Goal: Task Accomplishment & Management: Manage account settings

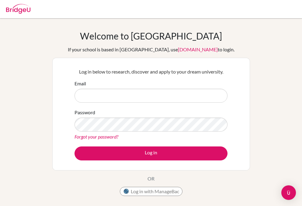
click at [122, 96] on input "Email" at bounding box center [150, 96] width 153 height 14
type input "d"
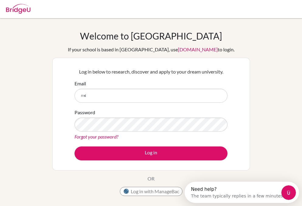
type input "ก"
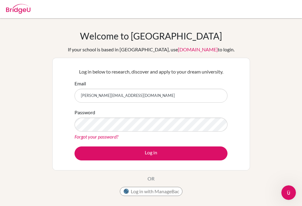
type input "farida.ab@kmids.ac.th"
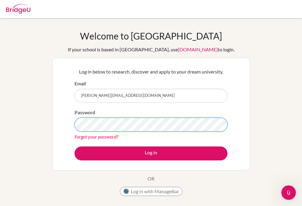
click at [74, 146] on button "Log in" at bounding box center [150, 153] width 153 height 14
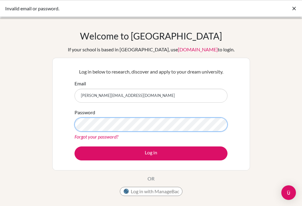
click at [74, 146] on button "Log in" at bounding box center [150, 153] width 153 height 14
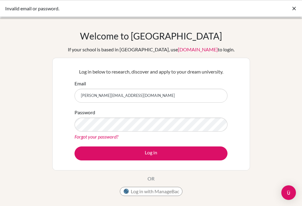
click at [99, 116] on div "Password Forgot your password?" at bounding box center [150, 125] width 153 height 32
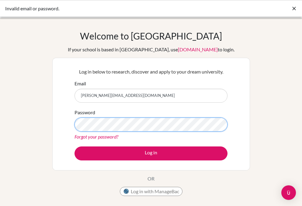
click at [74, 146] on button "Log in" at bounding box center [150, 153] width 153 height 14
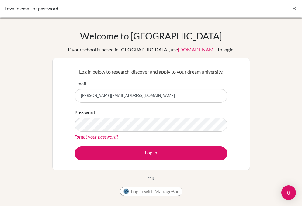
click at [104, 136] on link "Forgot your password?" at bounding box center [96, 137] width 44 height 6
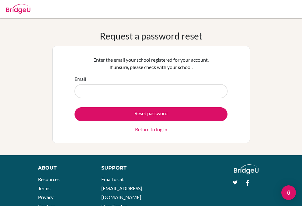
click at [129, 86] on input "Email" at bounding box center [150, 91] width 153 height 14
type input "farida.ab@kmids.ac.th"
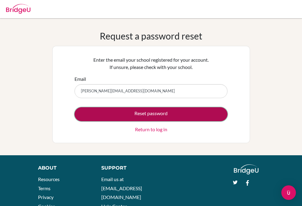
click at [132, 114] on button "Reset password" at bounding box center [150, 114] width 153 height 14
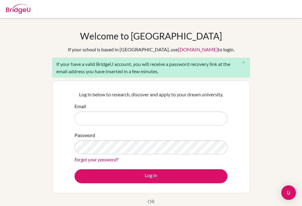
click at [124, 118] on input "Email" at bounding box center [150, 119] width 153 height 14
type input "[PERSON_NAME][EMAIL_ADDRESS][DOMAIN_NAME]"
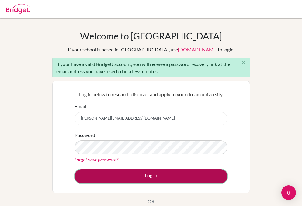
click at [143, 181] on button "Log in" at bounding box center [150, 176] width 153 height 14
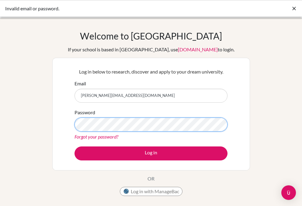
click at [74, 146] on button "Log in" at bounding box center [150, 153] width 153 height 14
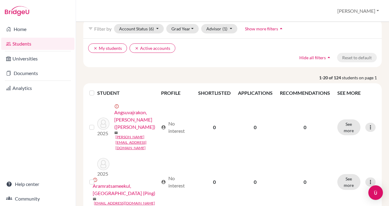
scroll to position [40, 0]
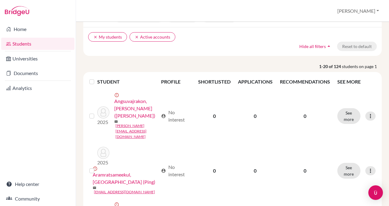
click at [97, 78] on label at bounding box center [97, 78] width 0 height 0
click at [0, 0] on input "checkbox" at bounding box center [0, 0] width 0 height 0
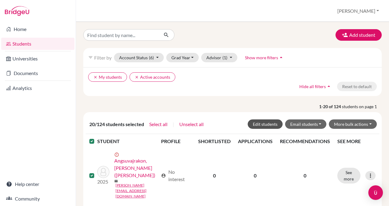
scroll to position [36, 0]
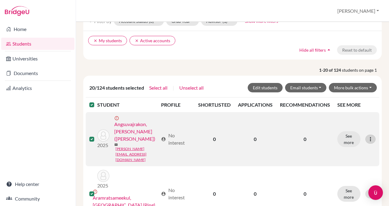
click at [367, 136] on icon at bounding box center [370, 139] width 6 height 6
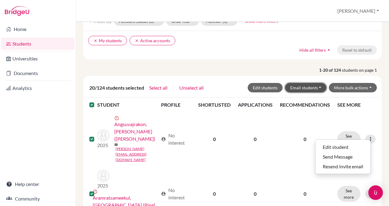
click at [315, 86] on button "Email students" at bounding box center [306, 87] width 42 height 9
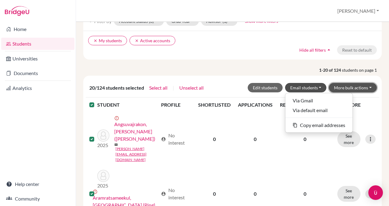
click at [366, 85] on button "More bulk actions" at bounding box center [353, 87] width 48 height 9
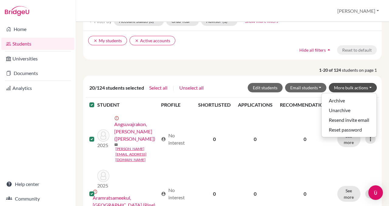
click at [214, 83] on div "20/124 students selected Select all | Unselect all Edit students Email students…" at bounding box center [232, 87] width 289 height 9
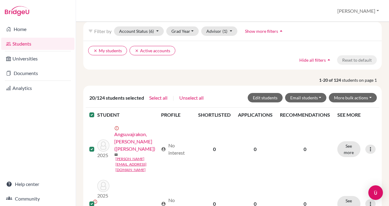
scroll to position [25, 0]
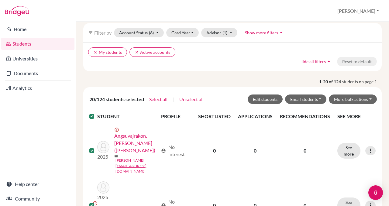
click at [94, 112] on th at bounding box center [92, 116] width 12 height 15
click at [97, 113] on label at bounding box center [97, 113] width 0 height 0
click at [0, 0] on input "checkbox" at bounding box center [0, 0] width 0 height 0
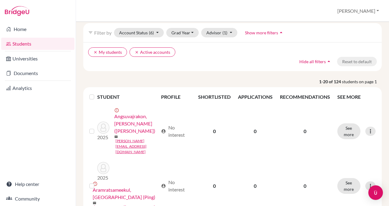
click at [212, 70] on div "clear My students clear Active accounts Hide all filters arrow_drop_up Reset to…" at bounding box center [232, 56] width 298 height 29
click at [135, 53] on icon "clear" at bounding box center [137, 52] width 4 height 4
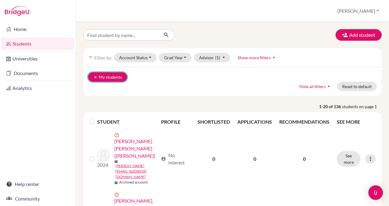
click at [95, 78] on icon "clear" at bounding box center [95, 77] width 4 height 4
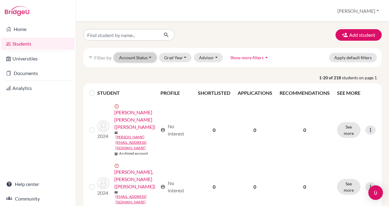
click at [146, 58] on button "Account Status" at bounding box center [135, 57] width 43 height 9
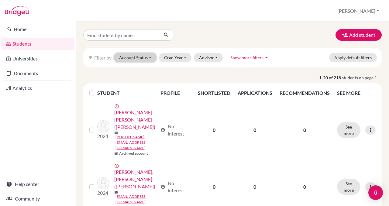
click at [147, 58] on button "Account Status" at bounding box center [135, 57] width 43 height 9
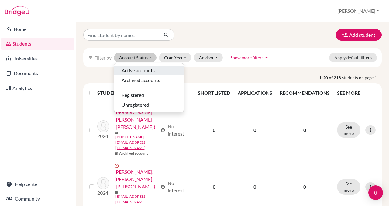
click at [142, 69] on span "Active accounts" at bounding box center [138, 70] width 33 height 7
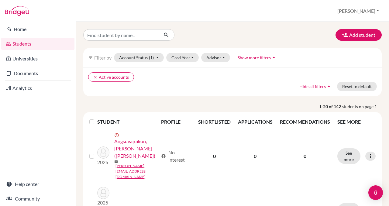
click at [97, 118] on label at bounding box center [97, 118] width 0 height 0
click at [0, 0] on input "checkbox" at bounding box center [0, 0] width 0 height 0
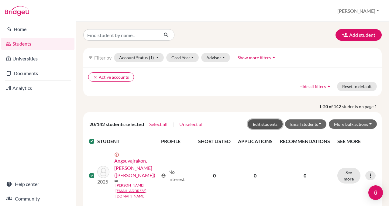
click at [269, 127] on button "Edit students" at bounding box center [265, 123] width 35 height 9
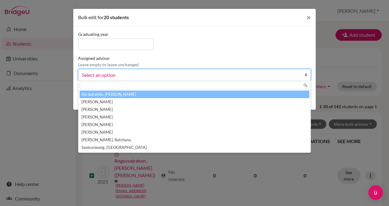
click at [233, 78] on span "Select an option" at bounding box center [190, 75] width 217 height 8
click at [242, 52] on div "Graduating year Assigned advisor Leave empty to leave unchanged Ab-dulrahim, Fa…" at bounding box center [195, 58] width 236 height 54
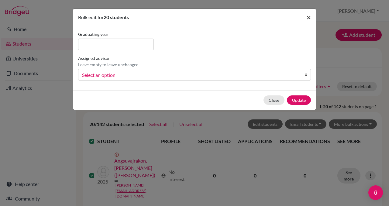
click at [307, 18] on span "×" at bounding box center [309, 17] width 4 height 9
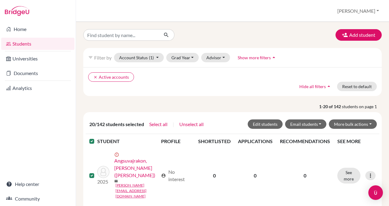
click at [167, 86] on div "clear Active accounts Hide all filters arrow_drop_up Reset to default" at bounding box center [232, 81] width 298 height 29
click at [95, 143] on div at bounding box center [92, 141] width 7 height 7
click at [97, 138] on label at bounding box center [97, 138] width 0 height 0
click at [0, 0] on input "checkbox" at bounding box center [0, 0] width 0 height 0
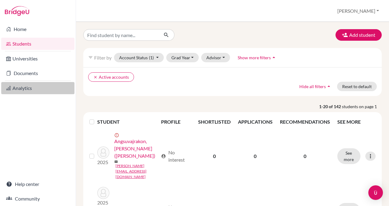
click at [37, 88] on link "Analytics" at bounding box center [37, 88] width 73 height 12
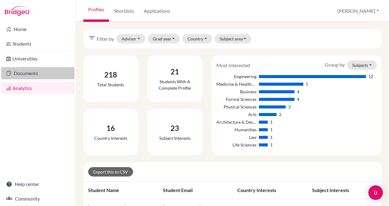
click at [38, 73] on link "Documents" at bounding box center [37, 73] width 73 height 12
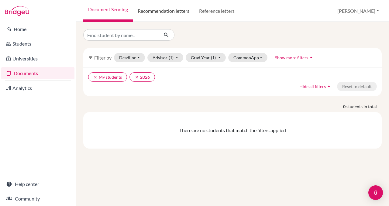
click at [167, 13] on link "Recommendation letters" at bounding box center [163, 11] width 61 height 22
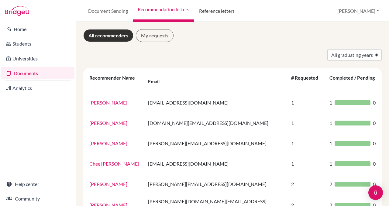
click at [227, 12] on link "Reference letters" at bounding box center [216, 11] width 45 height 22
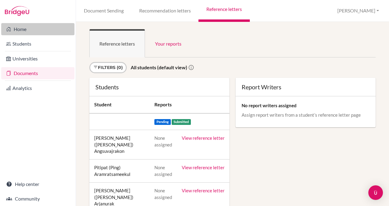
click at [34, 31] on link "Home" at bounding box center [37, 29] width 73 height 12
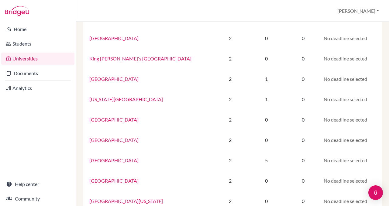
scroll to position [174, 0]
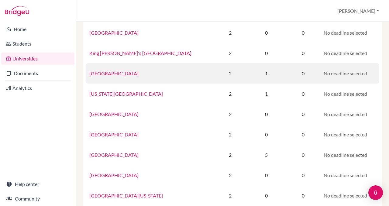
click at [118, 75] on link "[GEOGRAPHIC_DATA]" at bounding box center [113, 73] width 49 height 6
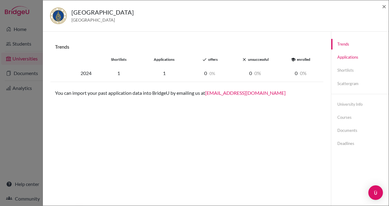
click at [348, 56] on link "Applications" at bounding box center [359, 57] width 57 height 11
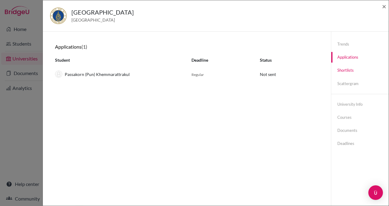
click at [337, 70] on link "Shortlists" at bounding box center [359, 70] width 57 height 11
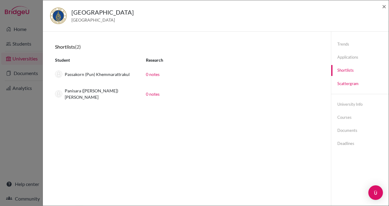
click at [349, 81] on link "Scattergram" at bounding box center [359, 83] width 57 height 11
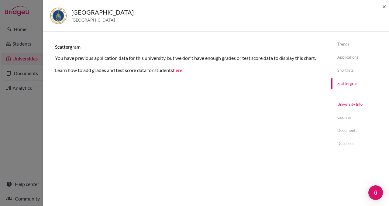
click at [345, 102] on link "University info" at bounding box center [359, 104] width 57 height 11
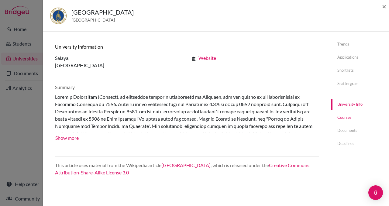
click at [343, 118] on link "Courses" at bounding box center [359, 117] width 57 height 11
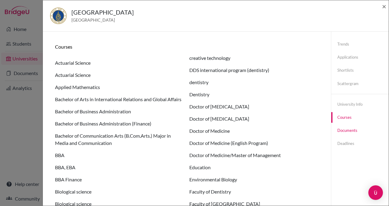
scroll to position [33, 0]
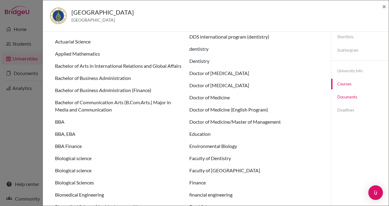
click at [346, 98] on link "Documents" at bounding box center [359, 97] width 57 height 11
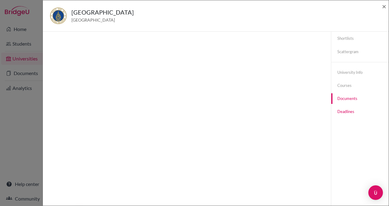
click at [344, 112] on link "Deadlines" at bounding box center [359, 111] width 57 height 11
click at [384, 5] on span "×" at bounding box center [384, 6] width 4 height 9
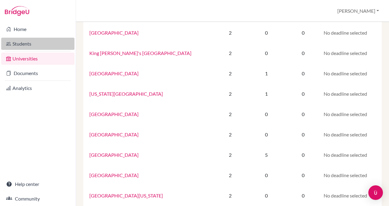
click at [36, 41] on link "Students" at bounding box center [37, 44] width 73 height 12
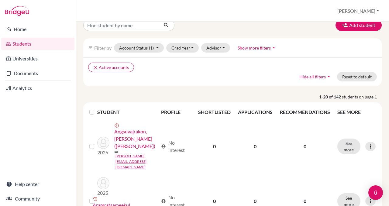
scroll to position [10, 0]
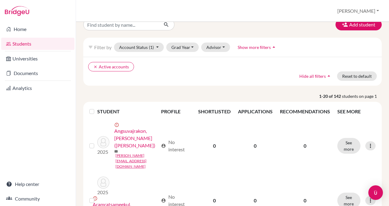
click at [97, 108] on label at bounding box center [97, 108] width 0 height 0
click at [0, 0] on input "checkbox" at bounding box center [0, 0] width 0 height 0
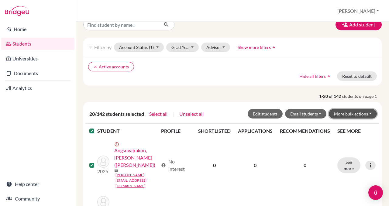
click at [368, 112] on button "More bulk actions" at bounding box center [353, 113] width 48 height 9
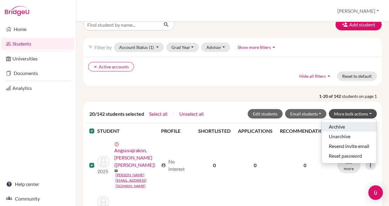
click at [328, 125] on button "Archive" at bounding box center [348, 127] width 55 height 10
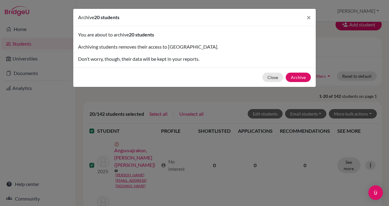
click at [301, 70] on div "Close Archive" at bounding box center [194, 76] width 242 height 19
click at [301, 78] on button "Archive" at bounding box center [298, 77] width 25 height 9
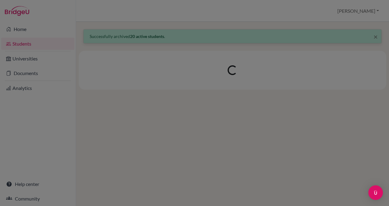
scroll to position [0, 0]
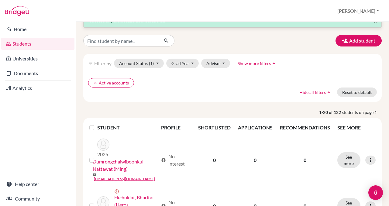
scroll to position [17, 0]
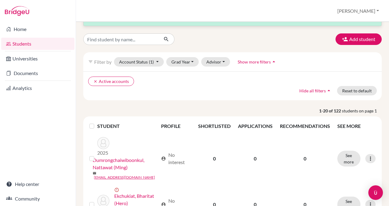
click at [97, 122] on label at bounding box center [97, 122] width 0 height 0
click at [0, 0] on input "checkbox" at bounding box center [0, 0] width 0 height 0
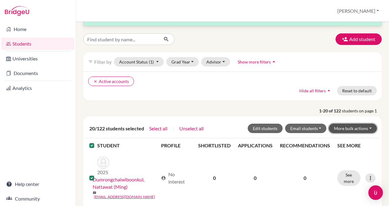
click at [364, 128] on button "More bulk actions" at bounding box center [353, 128] width 48 height 9
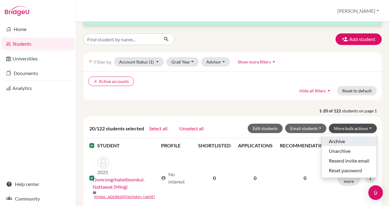
click at [342, 142] on button "Archive" at bounding box center [348, 141] width 55 height 10
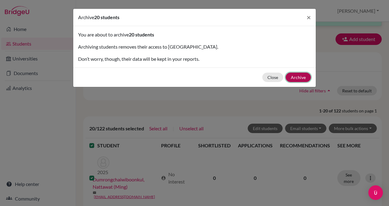
click at [301, 78] on button "Archive" at bounding box center [298, 77] width 25 height 9
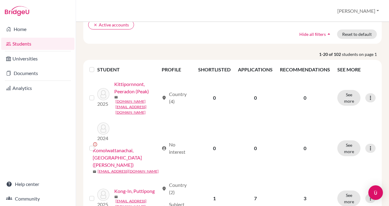
scroll to position [75, 0]
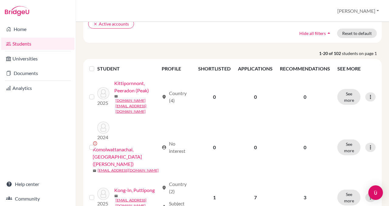
click at [97, 65] on label at bounding box center [97, 65] width 0 height 0
click at [0, 0] on input "checkbox" at bounding box center [0, 0] width 0 height 0
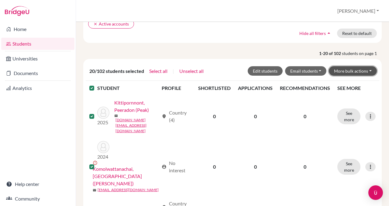
click at [365, 72] on button "More bulk actions" at bounding box center [353, 70] width 48 height 9
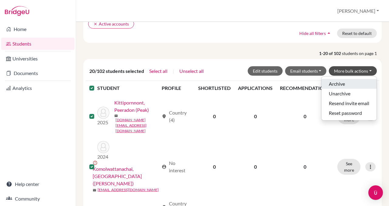
click at [348, 84] on button "Archive" at bounding box center [348, 84] width 55 height 10
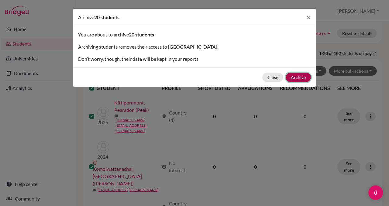
click at [298, 76] on button "Archive" at bounding box center [298, 77] width 25 height 9
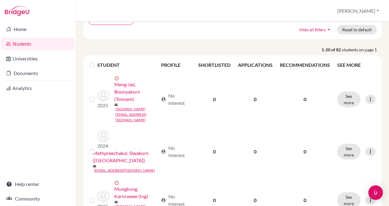
scroll to position [0, 0]
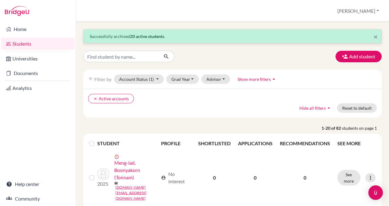
click at [97, 140] on label at bounding box center [97, 140] width 0 height 0
click at [0, 0] on input "checkbox" at bounding box center [0, 0] width 0 height 0
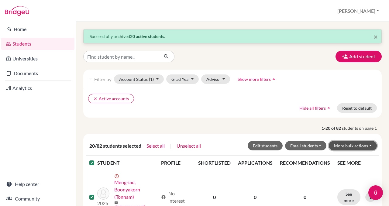
click at [364, 147] on button "More bulk actions" at bounding box center [353, 145] width 48 height 9
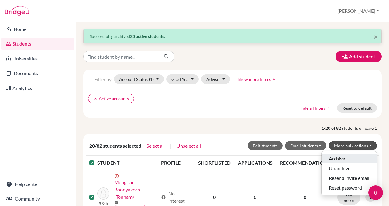
click at [336, 160] on button "Archive" at bounding box center [348, 159] width 55 height 10
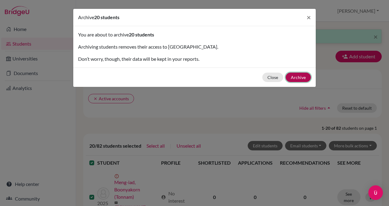
click at [301, 77] on button "Archive" at bounding box center [298, 77] width 25 height 9
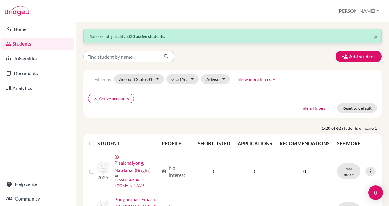
click at [97, 140] on label at bounding box center [97, 140] width 0 height 0
click at [0, 0] on input "checkbox" at bounding box center [0, 0] width 0 height 0
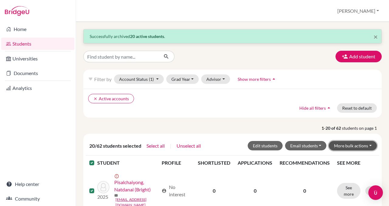
click at [364, 146] on button "More bulk actions" at bounding box center [353, 145] width 48 height 9
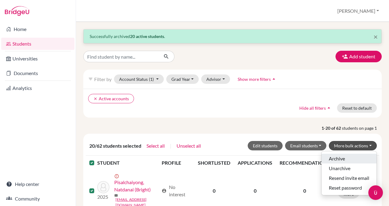
click at [342, 156] on button "Archive" at bounding box center [348, 159] width 55 height 10
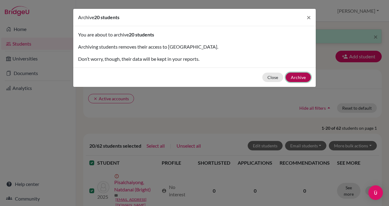
click at [300, 80] on button "Archive" at bounding box center [298, 77] width 25 height 9
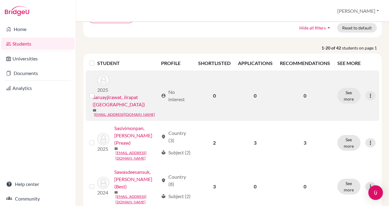
scroll to position [79, 0]
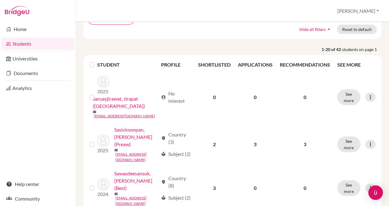
click at [97, 61] on label at bounding box center [97, 61] width 0 height 0
click at [0, 0] on input "checkbox" at bounding box center [0, 0] width 0 height 0
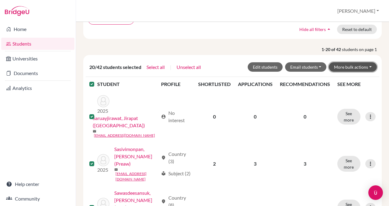
click at [364, 67] on button "More bulk actions" at bounding box center [353, 66] width 48 height 9
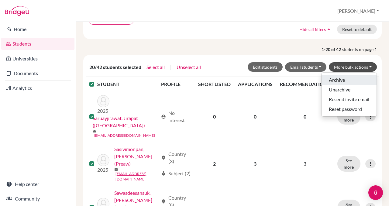
click at [352, 81] on button "Archive" at bounding box center [348, 80] width 55 height 10
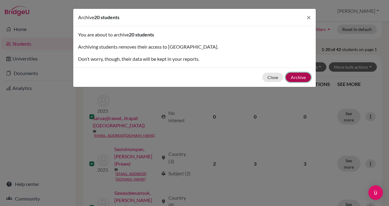
click at [305, 76] on button "Archive" at bounding box center [298, 77] width 25 height 9
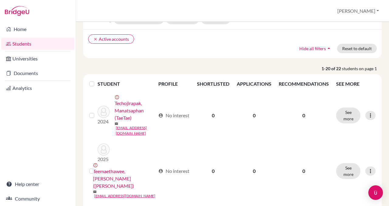
scroll to position [60, 0]
click at [97, 80] on label at bounding box center [97, 80] width 0 height 0
click at [0, 0] on input "checkbox" at bounding box center [0, 0] width 0 height 0
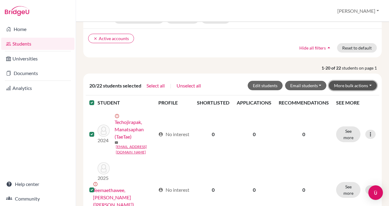
click at [361, 87] on button "More bulk actions" at bounding box center [353, 85] width 48 height 9
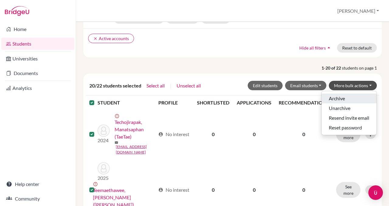
click at [351, 96] on button "Archive" at bounding box center [348, 99] width 55 height 10
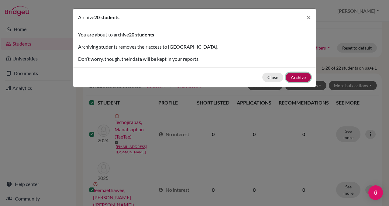
click at [307, 75] on button "Archive" at bounding box center [298, 77] width 25 height 9
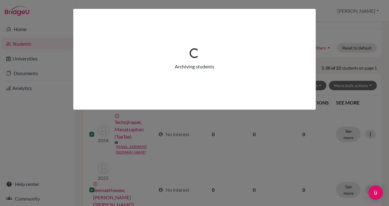
scroll to position [0, 0]
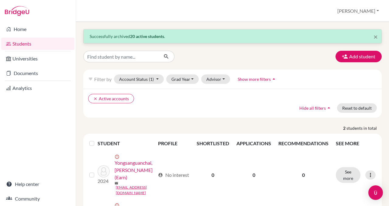
click at [94, 144] on div at bounding box center [92, 143] width 7 height 7
click at [91, 147] on th at bounding box center [92, 143] width 12 height 15
click at [97, 140] on label at bounding box center [97, 140] width 0 height 0
click at [0, 0] on input "checkbox" at bounding box center [0, 0] width 0 height 0
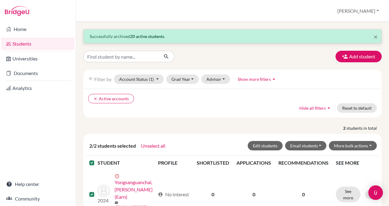
scroll to position [84, 0]
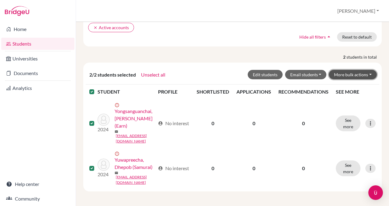
click at [364, 70] on button "More bulk actions" at bounding box center [353, 74] width 48 height 9
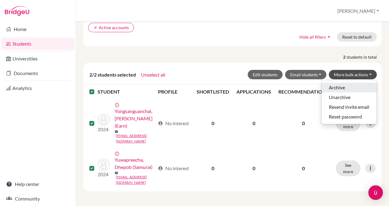
click at [349, 83] on button "Archive" at bounding box center [348, 88] width 55 height 10
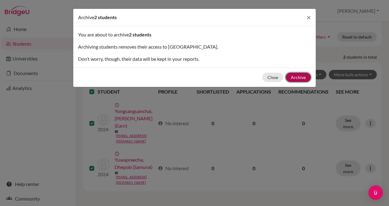
click at [306, 75] on button "Archive" at bounding box center [298, 77] width 25 height 9
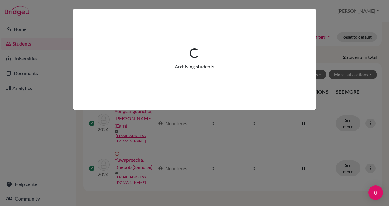
scroll to position [0, 0]
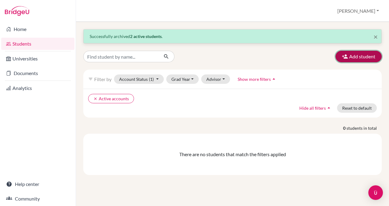
click at [360, 54] on button "Add student" at bounding box center [358, 57] width 46 height 12
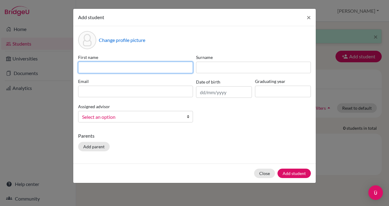
click at [120, 63] on input at bounding box center [135, 68] width 115 height 12
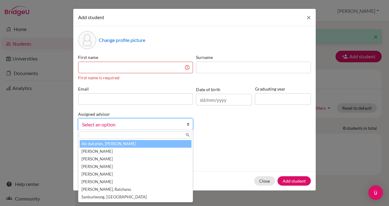
click at [184, 116] on div "Assigned advisor Ab-dulrahim, Farida Bourget, Marc Cork, John Hanson, Mark Howe…" at bounding box center [136, 120] width 118 height 20
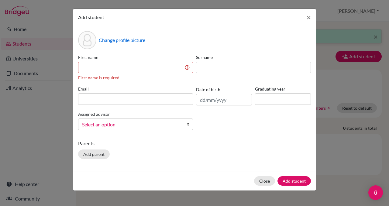
click at [187, 119] on b at bounding box center [190, 124] width 6 height 11
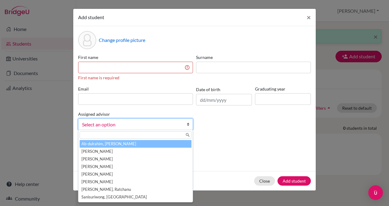
click at [228, 139] on div "Change profile picture First name First name is required Surname Email Date of …" at bounding box center [194, 98] width 242 height 145
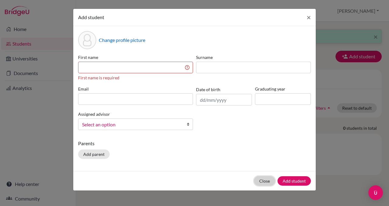
click at [262, 182] on button "Close" at bounding box center [264, 180] width 21 height 9
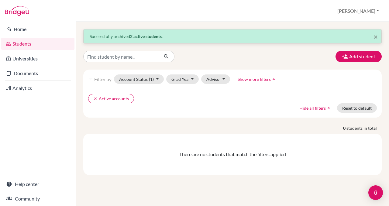
click at [194, 114] on div "clear Active accounts Hide all filters arrow_drop_up Reset to default" at bounding box center [232, 103] width 298 height 29
click at [170, 108] on div "clear Active accounts Hide all filters arrow_drop_up Reset to default" at bounding box center [232, 103] width 298 height 29
click at [34, 45] on link "Students" at bounding box center [37, 44] width 73 height 12
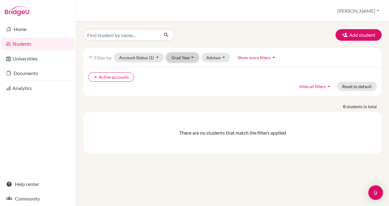
click at [195, 59] on button "Grad Year" at bounding box center [182, 57] width 33 height 9
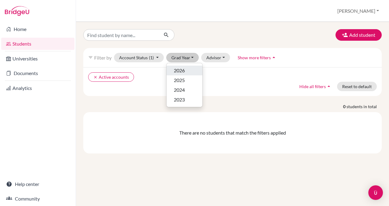
click at [187, 71] on div "2026" at bounding box center [184, 70] width 21 height 7
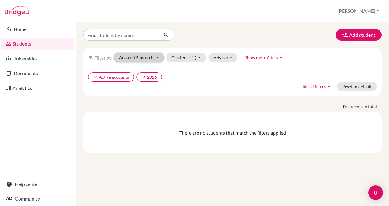
click at [161, 60] on button "Account Status (1)" at bounding box center [139, 57] width 50 height 9
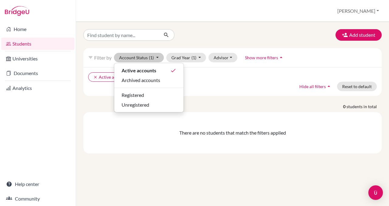
click at [227, 100] on div "Add student filter_list Filter by Account Status (1) Active accounts done Archi…" at bounding box center [232, 91] width 298 height 124
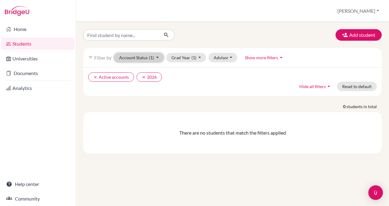
click at [159, 58] on button "Account Status (1)" at bounding box center [139, 57] width 50 height 9
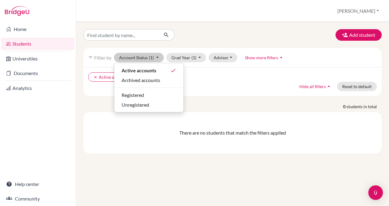
click at [222, 103] on p "0 students in total" at bounding box center [232, 106] width 307 height 6
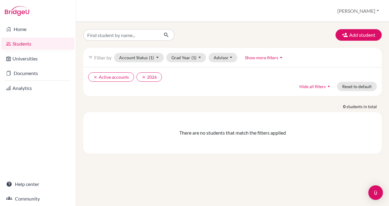
click at [270, 58] on span "Show more filters" at bounding box center [261, 57] width 33 height 5
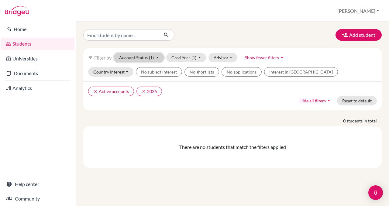
click at [148, 59] on button "Account Status (1)" at bounding box center [139, 57] width 50 height 9
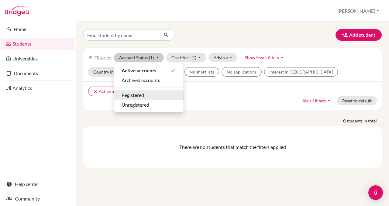
click at [138, 97] on span "Registered" at bounding box center [133, 94] width 22 height 7
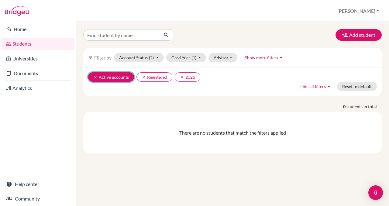
click at [96, 79] on icon "clear" at bounding box center [95, 77] width 4 height 4
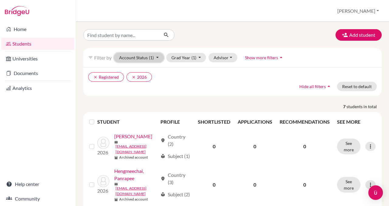
click at [158, 60] on button "Account Status (1)" at bounding box center [139, 57] width 50 height 9
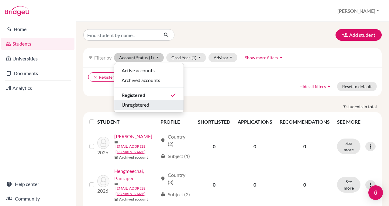
click at [133, 106] on span "Unregistered" at bounding box center [136, 104] width 28 height 7
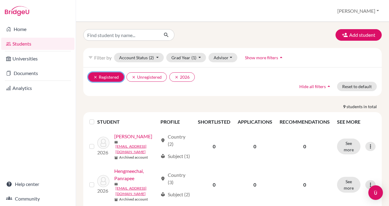
click at [94, 77] on icon "clear" at bounding box center [95, 77] width 4 height 4
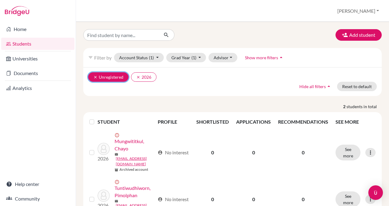
click at [92, 78] on button "clear Unregistered" at bounding box center [108, 76] width 40 height 9
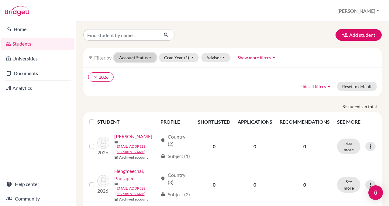
click at [143, 57] on button "Account Status" at bounding box center [135, 57] width 43 height 9
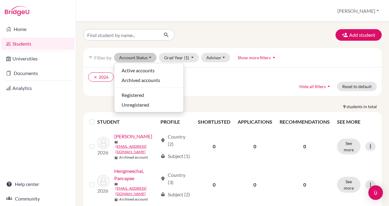
click at [103, 95] on div "clear 2026 Hide all filters arrow_drop_up Reset to default" at bounding box center [232, 81] width 298 height 29
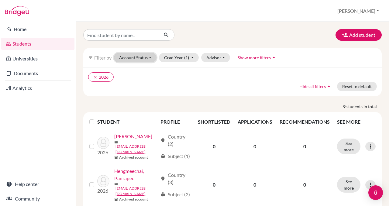
click at [145, 60] on button "Account Status" at bounding box center [135, 57] width 43 height 9
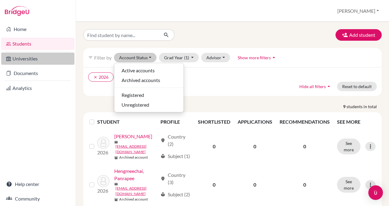
click at [43, 61] on link "Universities" at bounding box center [37, 59] width 73 height 12
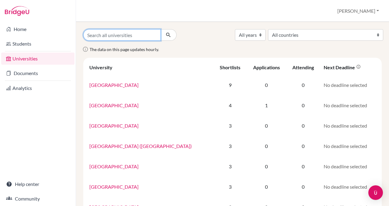
click at [114, 34] on input "Search all universities" at bounding box center [121, 35] width 77 height 12
type input "chula"
click at [160, 29] on button "submit" at bounding box center [168, 35] width 16 height 12
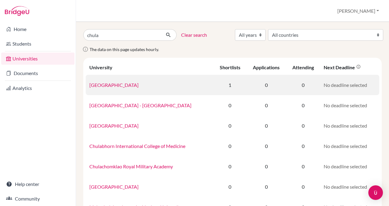
click at [122, 86] on link "Chulalongkorn University" at bounding box center [113, 85] width 49 height 6
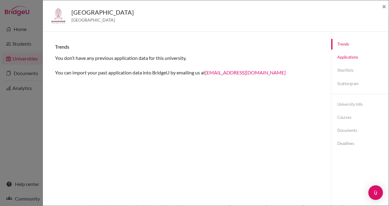
click at [352, 56] on link "Applications" at bounding box center [359, 57] width 57 height 11
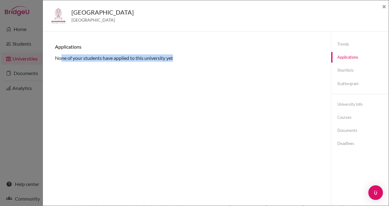
drag, startPoint x: 62, startPoint y: 60, endPoint x: 209, endPoint y: 60, distance: 147.7
click at [209, 60] on div "Applications None of your students have applied to this university yet" at bounding box center [187, 53] width 264 height 18
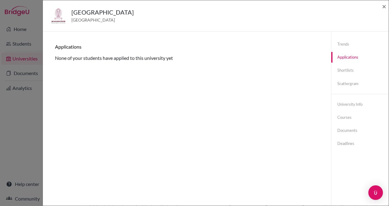
click at [251, 84] on div "Trends You don’t have any previous application data for this university. You ca…" at bounding box center [186, 134] width 273 height 191
click at [346, 71] on link "Shortlists" at bounding box center [359, 70] width 57 height 11
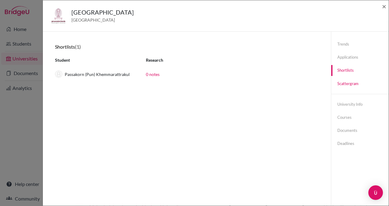
click at [346, 85] on link "Scattergram" at bounding box center [359, 83] width 57 height 11
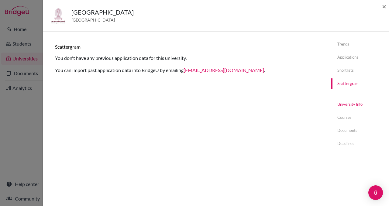
click at [349, 105] on link "University info" at bounding box center [359, 104] width 57 height 11
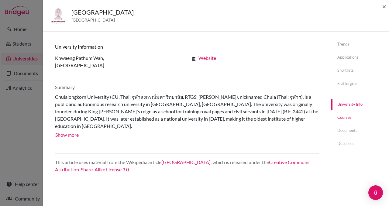
click at [342, 118] on link "Courses" at bounding box center [359, 117] width 57 height 11
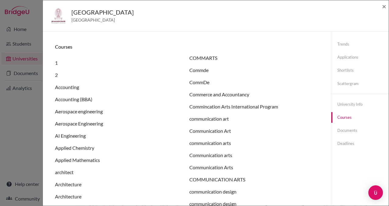
scroll to position [22, 0]
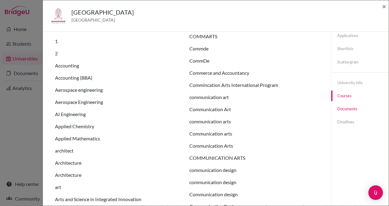
click at [352, 108] on link "Documents" at bounding box center [359, 109] width 57 height 11
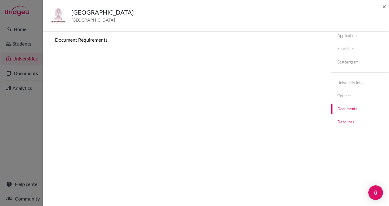
click at [347, 124] on link "Deadlines" at bounding box center [359, 122] width 57 height 11
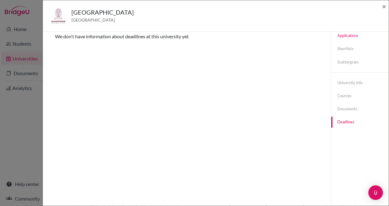
click at [351, 39] on link "Applications" at bounding box center [359, 35] width 57 height 11
click at [383, 4] on span "×" at bounding box center [384, 6] width 4 height 9
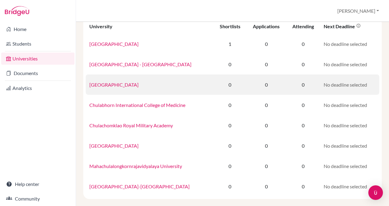
scroll to position [49, 0]
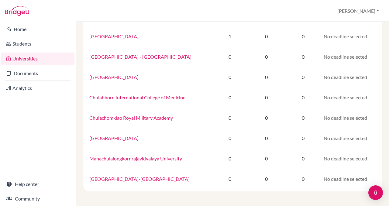
click at [42, 61] on link "Universities" at bounding box center [37, 59] width 73 height 12
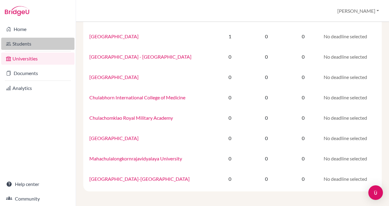
click at [26, 44] on link "Students" at bounding box center [37, 44] width 73 height 12
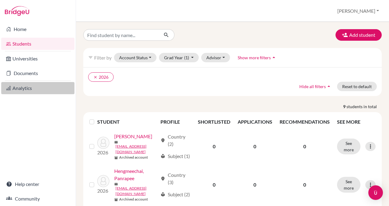
click at [30, 91] on link "Analytics" at bounding box center [37, 88] width 73 height 12
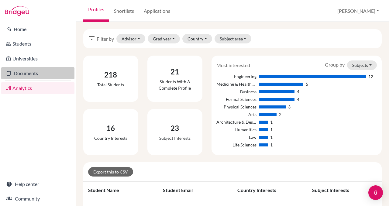
click at [27, 74] on link "Documents" at bounding box center [37, 73] width 73 height 12
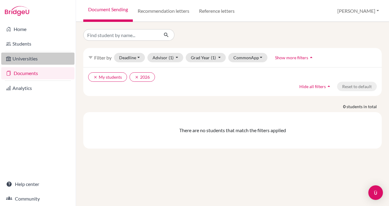
click at [38, 55] on link "Universities" at bounding box center [37, 59] width 73 height 12
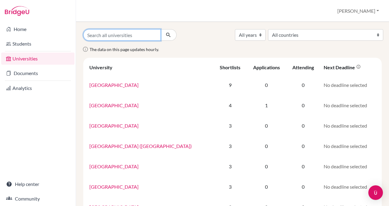
click at [146, 36] on input "Search all universities" at bounding box center [121, 35] width 77 height 12
type input "melbu"
click at [160, 29] on button "submit" at bounding box center [168, 35] width 16 height 12
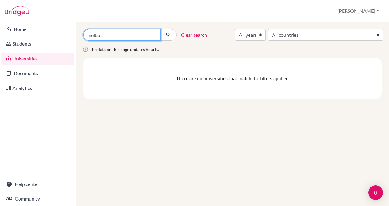
click at [111, 37] on input "melbu" at bounding box center [121, 35] width 77 height 12
type input "melbo"
click at [160, 29] on button "submit" at bounding box center [168, 35] width 16 height 12
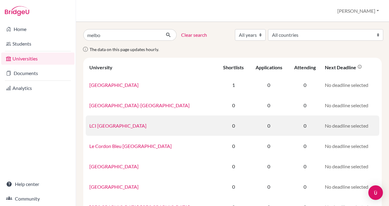
scroll to position [49, 0]
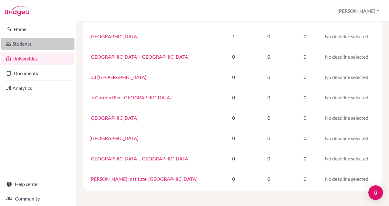
click at [36, 47] on link "Students" at bounding box center [37, 44] width 73 height 12
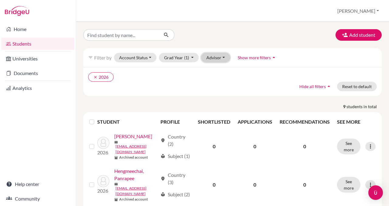
click at [226, 55] on button "Advisor" at bounding box center [215, 57] width 29 height 9
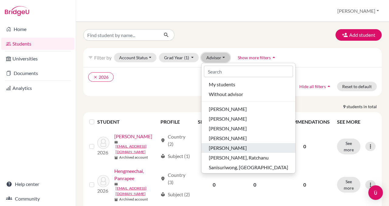
scroll to position [2, 0]
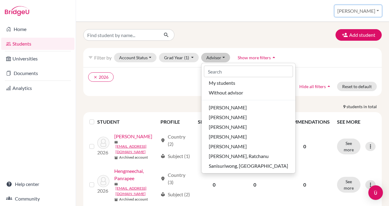
click at [377, 12] on button "[PERSON_NAME]" at bounding box center [358, 11] width 47 height 12
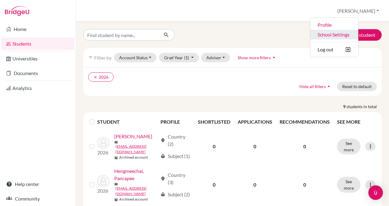
click at [350, 37] on link "School Settings" at bounding box center [334, 35] width 48 height 10
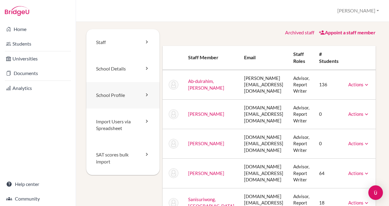
click at [146, 99] on link "School Profile" at bounding box center [122, 95] width 73 height 26
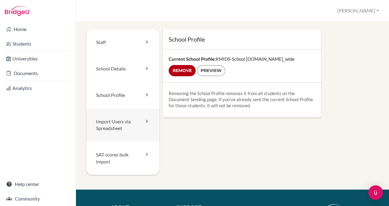
click at [144, 124] on icon at bounding box center [147, 121] width 6 height 6
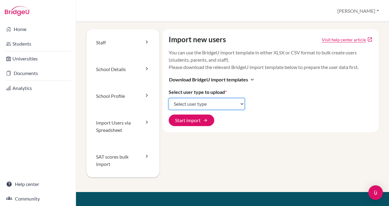
click at [240, 103] on select "Select user type Students Students and parents Parents Advisors Report writers" at bounding box center [207, 104] width 76 height 12
click at [145, 158] on icon at bounding box center [147, 156] width 6 height 6
click at [139, 71] on link "School Details" at bounding box center [122, 69] width 73 height 27
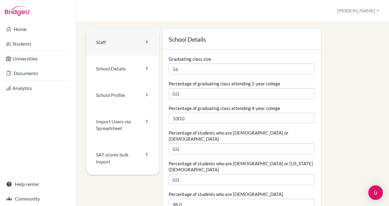
click at [140, 42] on link "Staff" at bounding box center [122, 42] width 73 height 26
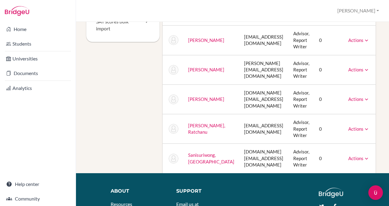
scroll to position [132, 0]
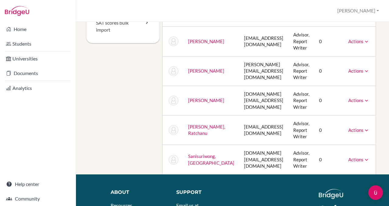
click at [363, 127] on div "Actions Unarchive" at bounding box center [358, 130] width 21 height 6
click at [364, 130] on icon at bounding box center [366, 130] width 6 height 6
click at [324, 130] on td "0" at bounding box center [328, 129] width 29 height 29
click at [364, 101] on icon at bounding box center [366, 101] width 6 height 6
click at [351, 127] on link "Archive" at bounding box center [344, 128] width 52 height 9
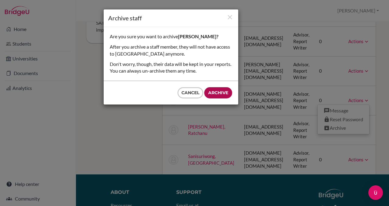
click at [220, 88] on input "Archive" at bounding box center [218, 92] width 28 height 11
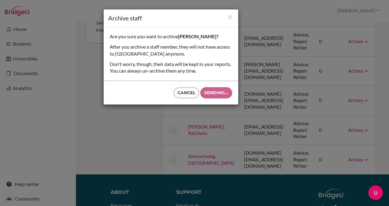
type input "Archive"
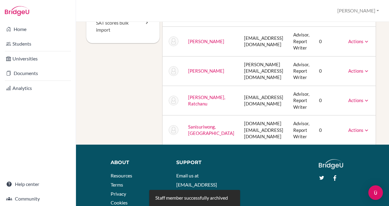
click at [363, 70] on icon at bounding box center [366, 71] width 6 height 6
click at [380, 64] on div "Staff School Details School Profile Import Users via Spreadsheet SAT scores bul…" at bounding box center [232, 114] width 313 height 184
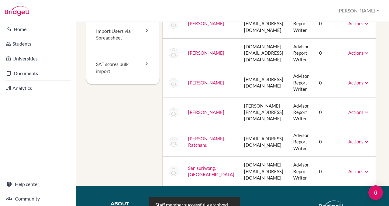
scroll to position [89, 0]
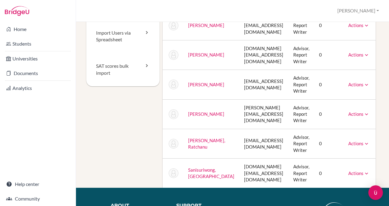
click at [363, 86] on icon at bounding box center [366, 85] width 6 height 6
click at [363, 54] on icon at bounding box center [366, 55] width 6 height 6
click at [379, 56] on div "Staff School Details School Profile Import Users via Spreadsheet SAT scores bul…" at bounding box center [232, 114] width 313 height 184
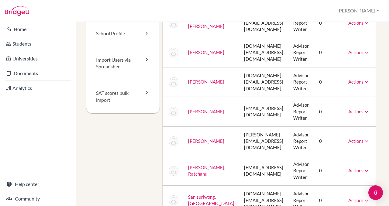
scroll to position [55, 0]
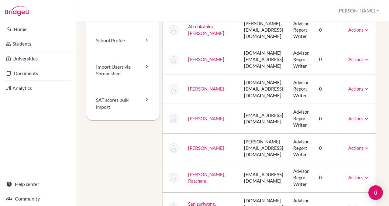
click at [364, 57] on icon at bounding box center [366, 60] width 6 height 6
click at [376, 43] on div "Staff School Details School Profile Import Users via Spreadsheet SAT scores bul…" at bounding box center [232, 97] width 298 height 247
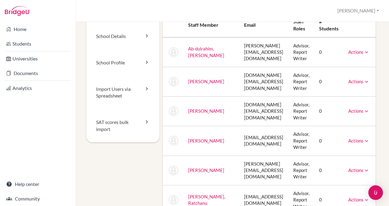
scroll to position [0, 0]
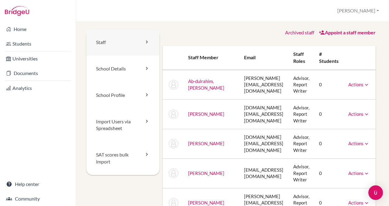
click at [114, 38] on link "Staff" at bounding box center [122, 42] width 73 height 26
click at [135, 99] on link "School Profile" at bounding box center [122, 95] width 73 height 26
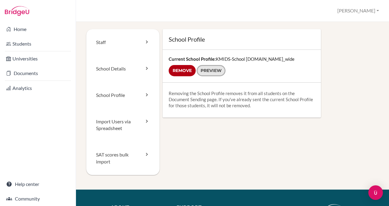
click at [201, 73] on link "Preview" at bounding box center [211, 70] width 29 height 11
click at [22, 116] on div "Home Students Universities Documents Analytics Help center Community" at bounding box center [38, 114] width 76 height 184
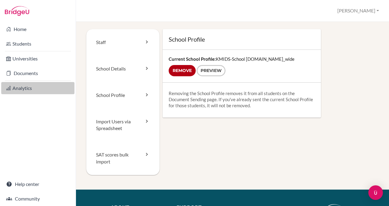
click at [22, 91] on link "Analytics" at bounding box center [37, 88] width 73 height 12
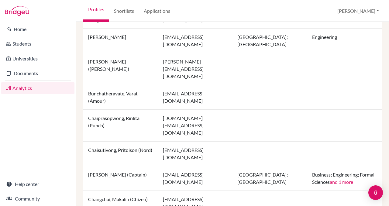
scroll to position [603, 0]
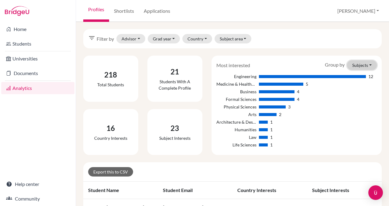
click at [364, 63] on button "Subjects" at bounding box center [362, 64] width 30 height 9
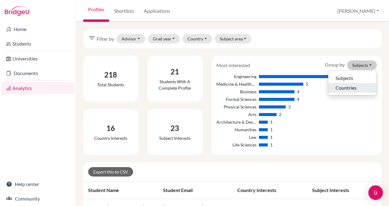
click at [346, 88] on button "Countries" at bounding box center [352, 88] width 48 height 10
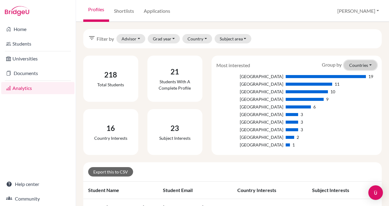
click at [361, 66] on button "Countries" at bounding box center [360, 64] width 33 height 9
click at [302, 68] on div "Most interested Group by Countries Subjects Countries" at bounding box center [297, 64] width 170 height 9
click at [364, 68] on button "Countries" at bounding box center [360, 64] width 33 height 9
click at [346, 81] on button "Subjects" at bounding box center [352, 78] width 48 height 10
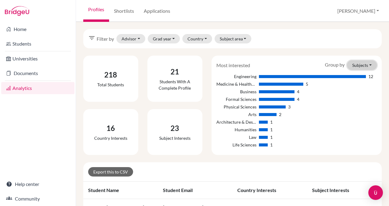
click at [366, 65] on button "Subjects" at bounding box center [362, 64] width 30 height 9
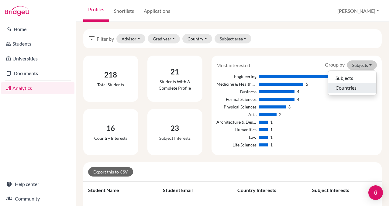
click at [356, 87] on button "Countries" at bounding box center [352, 88] width 48 height 10
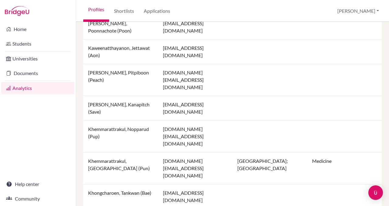
scroll to position [367, 0]
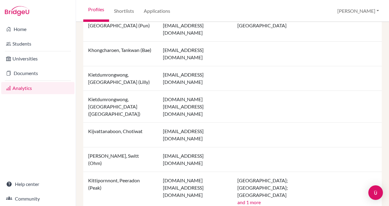
scroll to position [402, 0]
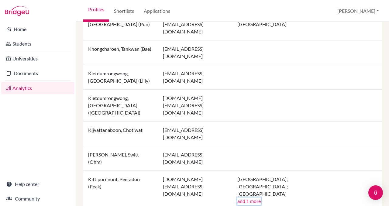
click at [252, 197] on button "and 1 more" at bounding box center [248, 200] width 23 height 7
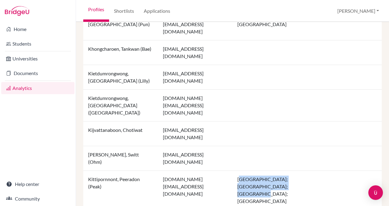
drag, startPoint x: 237, startPoint y: 103, endPoint x: 291, endPoint y: 114, distance: 55.2
click at [291, 171] on td "Canada; Japan; Thailand; United States of America" at bounding box center [269, 190] width 75 height 39
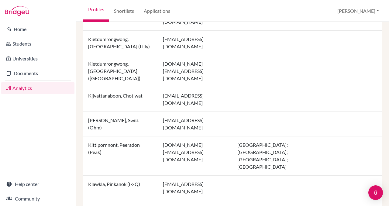
scroll to position [437, 0]
drag, startPoint x: 235, startPoint y: 136, endPoint x: 268, endPoint y: 151, distance: 37.0
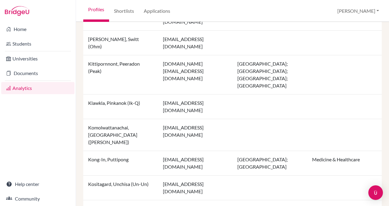
scroll to position [531, 0]
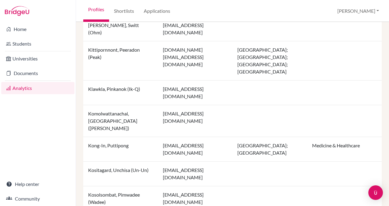
drag, startPoint x: 233, startPoint y: 112, endPoint x: 265, endPoint y: 118, distance: 31.9
drag, startPoint x: 265, startPoint y: 118, endPoint x: 255, endPoint y: 98, distance: 22.2
click at [255, 98] on tbody "Jinapan, Wantana (Aum) wantana.ji2023@kmids.ac.th Jitmaneekan, Nannapat (Sea) n…" at bounding box center [232, 5] width 298 height 674
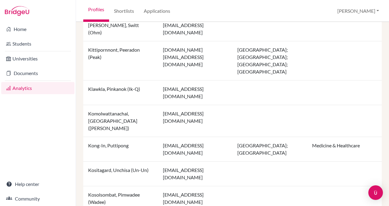
drag, startPoint x: 239, startPoint y: 112, endPoint x: 258, endPoint y: 134, distance: 29.3
click at [258, 134] on tbody "Jinapan, Wantana (Aum) wantana.ji2023@kmids.ac.th Jitmaneekan, Nannapat (Sea) n…" at bounding box center [232, 5] width 298 height 674
drag, startPoint x: 260, startPoint y: 118, endPoint x: 257, endPoint y: 103, distance: 15.0
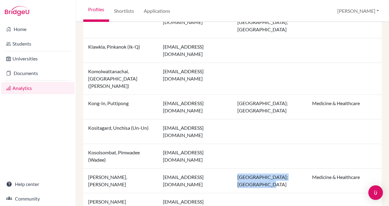
scroll to position [573, 0]
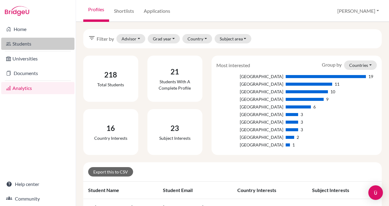
click at [32, 42] on link "Students" at bounding box center [37, 44] width 73 height 12
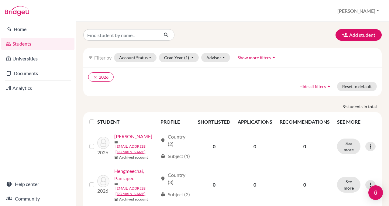
click at [272, 57] on icon "arrow_drop_up" at bounding box center [274, 57] width 6 height 6
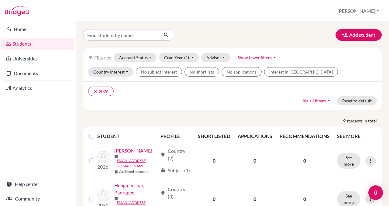
click at [272, 59] on icon "arrow_drop_down" at bounding box center [275, 57] width 6 height 6
